Goal: Navigation & Orientation: Find specific page/section

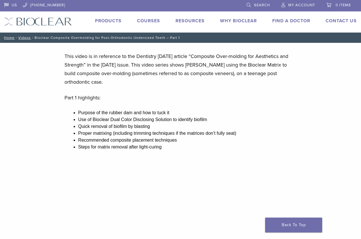
click at [107, 19] on link "Products" at bounding box center [108, 21] width 27 height 6
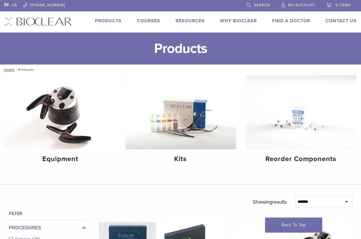
click at [286, 21] on link "Find A Doctor" at bounding box center [291, 21] width 38 height 6
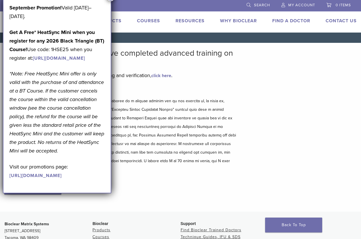
click at [164, 177] on div "Disclaimer and Release of Liability I Accept" at bounding box center [120, 146] width 232 height 119
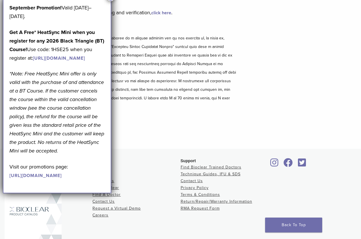
scroll to position [23, 0]
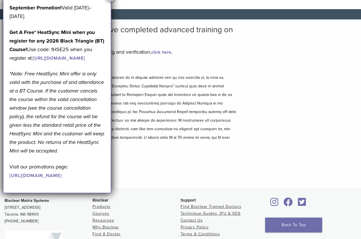
click at [148, 166] on div "Disclaimer and Release of Liability I Accept" at bounding box center [120, 123] width 232 height 119
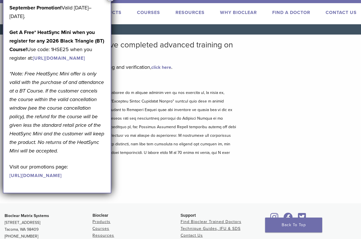
scroll to position [0, 0]
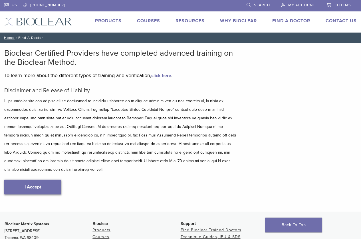
click at [34, 186] on link "I Accept" at bounding box center [32, 187] width 57 height 15
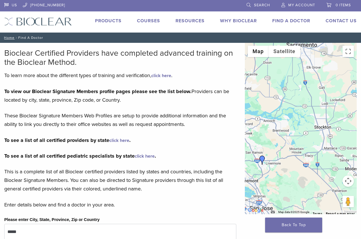
drag, startPoint x: 321, startPoint y: 146, endPoint x: 247, endPoint y: 169, distance: 77.3
click at [247, 169] on div at bounding box center [301, 128] width 112 height 171
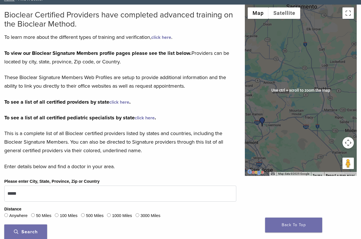
scroll to position [29, 0]
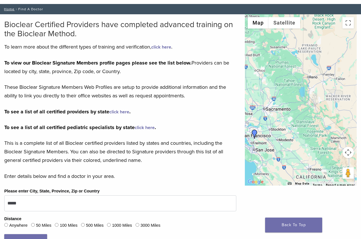
drag, startPoint x: 309, startPoint y: 137, endPoint x: 275, endPoint y: 144, distance: 35.2
click at [275, 144] on div at bounding box center [301, 99] width 112 height 171
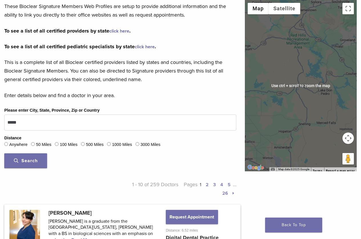
scroll to position [114, 0]
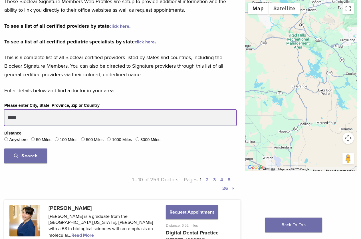
click at [26, 119] on input "*****" at bounding box center [120, 118] width 232 height 16
type input "*"
type input "**********"
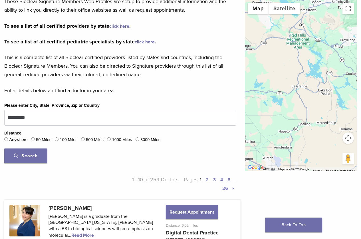
click at [26, 158] on span "Search" at bounding box center [26, 156] width 24 height 6
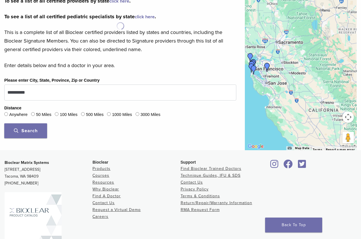
scroll to position [187, 0]
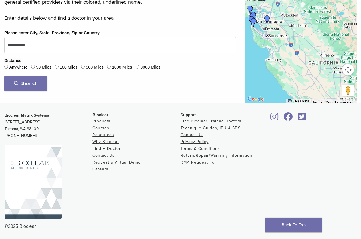
click at [22, 88] on button "Search" at bounding box center [25, 83] width 43 height 15
click at [25, 86] on span "Search" at bounding box center [26, 83] width 24 height 6
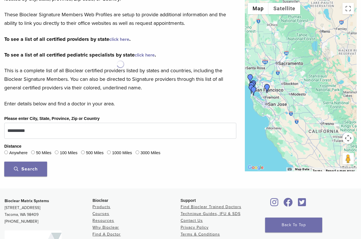
scroll to position [44, 0]
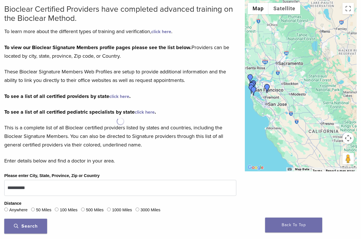
click at [268, 88] on img "Dr. Olivia Nguyen" at bounding box center [267, 88] width 9 height 9
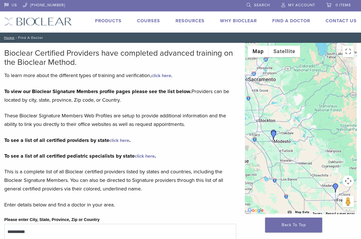
drag, startPoint x: 288, startPoint y: 71, endPoint x: 293, endPoint y: 174, distance: 103.1
click at [293, 174] on div at bounding box center [301, 128] width 112 height 171
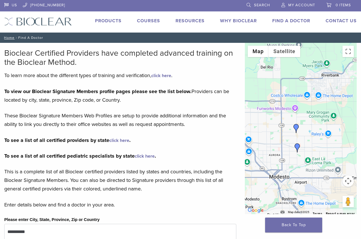
click at [297, 146] on img "Dr. Alexandra Hebert" at bounding box center [297, 147] width 9 height 9
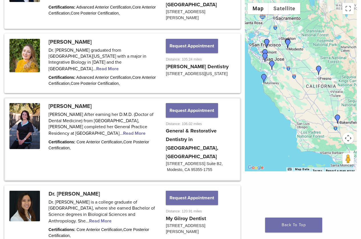
scroll to position [411, 0]
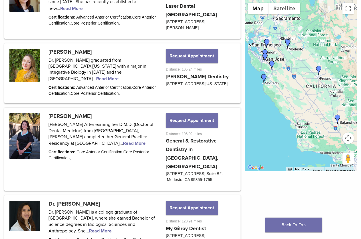
click at [319, 69] on img "Fresno Dental Professionals" at bounding box center [318, 70] width 9 height 9
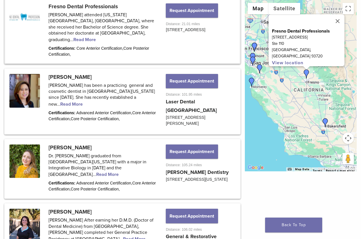
scroll to position [314, 0]
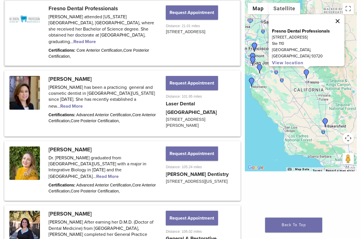
click at [332, 27] on button "Close" at bounding box center [338, 21] width 14 height 14
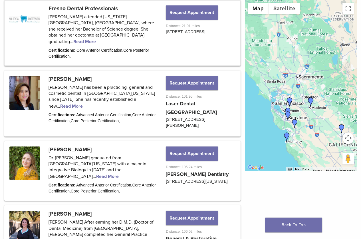
drag, startPoint x: 285, startPoint y: 68, endPoint x: 321, endPoint y: 122, distance: 65.4
click at [321, 122] on div at bounding box center [301, 85] width 112 height 171
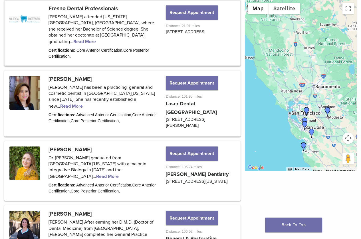
drag, startPoint x: 312, startPoint y: 111, endPoint x: 330, endPoint y: 122, distance: 21.2
click at [330, 122] on div at bounding box center [301, 85] width 112 height 171
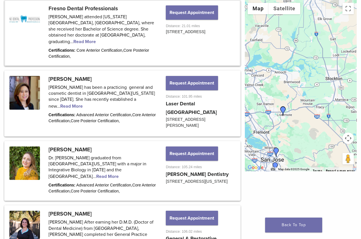
click at [283, 108] on img "Dr. John Chan" at bounding box center [283, 110] width 9 height 9
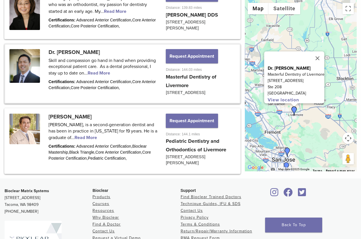
scroll to position [823, 0]
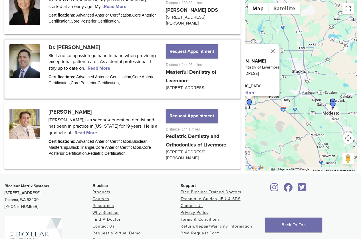
drag, startPoint x: 320, startPoint y: 106, endPoint x: 275, endPoint y: 99, distance: 46.5
click at [275, 99] on div "Dr. John Chan Masterful Dentistry of Livermore 1150 Murrieta Blvd Ste 208 Liver…" at bounding box center [301, 85] width 112 height 171
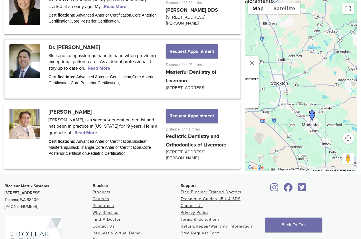
drag, startPoint x: 320, startPoint y: 101, endPoint x: 303, endPoint y: 111, distance: 20.2
click at [303, 111] on div "Dr. John Chan Masterful Dentistry of Livermore 1150 Murrieta Blvd Ste 208 Liver…" at bounding box center [301, 85] width 112 height 171
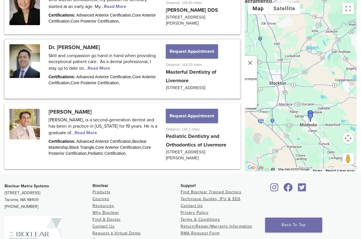
click at [310, 113] on img "Dr. Alexandra Hebert" at bounding box center [310, 117] width 9 height 9
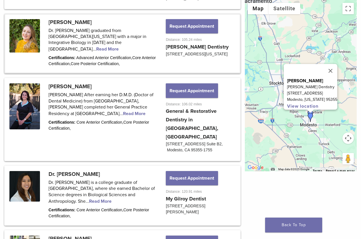
scroll to position [440, 0]
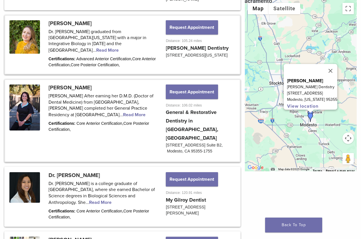
click at [92, 97] on link at bounding box center [122, 120] width 235 height 81
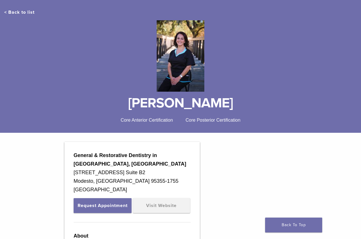
scroll to position [29, 0]
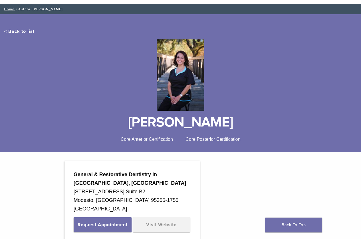
click at [25, 30] on link "< Back to list" at bounding box center [19, 32] width 30 height 6
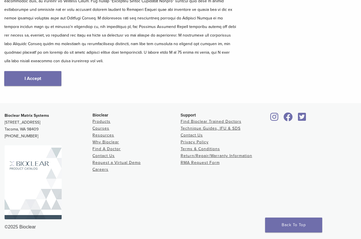
scroll to position [109, 0]
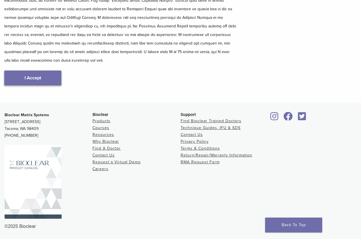
click at [38, 74] on link "I Accept" at bounding box center [32, 77] width 57 height 15
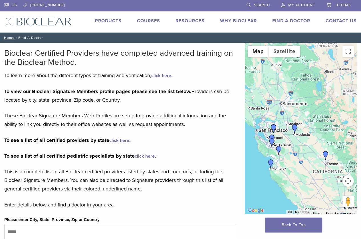
drag, startPoint x: 293, startPoint y: 91, endPoint x: 300, endPoint y: 135, distance: 43.9
click at [300, 135] on div at bounding box center [301, 128] width 112 height 171
click at [295, 128] on img "Dr. Alexandra Hebert" at bounding box center [294, 128] width 9 height 9
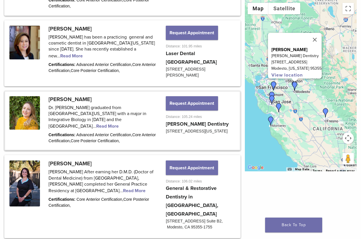
scroll to position [354, 0]
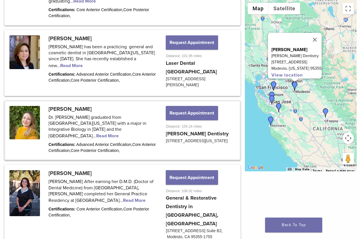
click at [124, 115] on link at bounding box center [122, 130] width 235 height 58
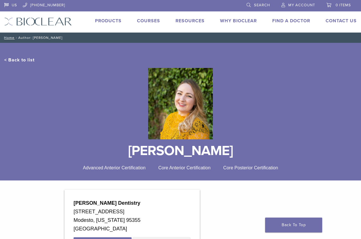
click at [238, 21] on link "Why Bioclear" at bounding box center [238, 21] width 37 height 6
